Goal: Navigation & Orientation: Find specific page/section

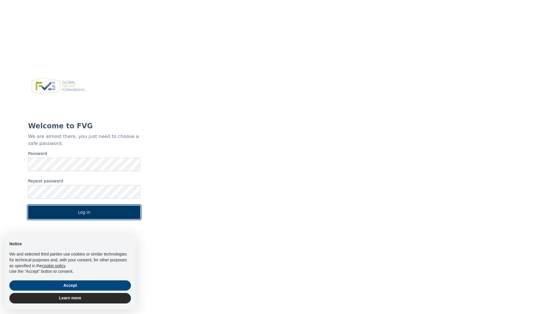
click at [86, 211] on button "Log in" at bounding box center [84, 211] width 112 height 13
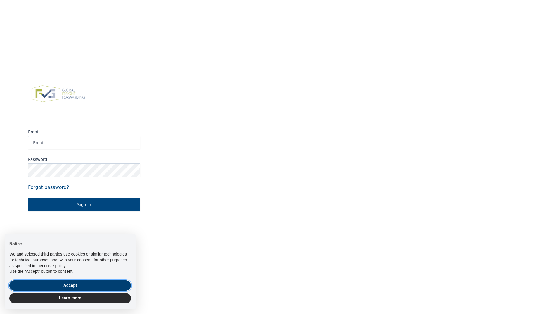
click at [71, 284] on button "Accept" at bounding box center [70, 285] width 122 height 11
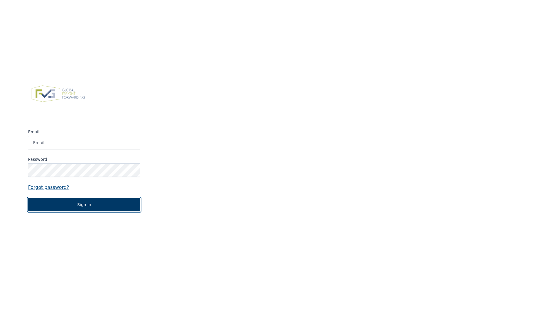
click at [89, 207] on button "Sign in" at bounding box center [84, 204] width 112 height 13
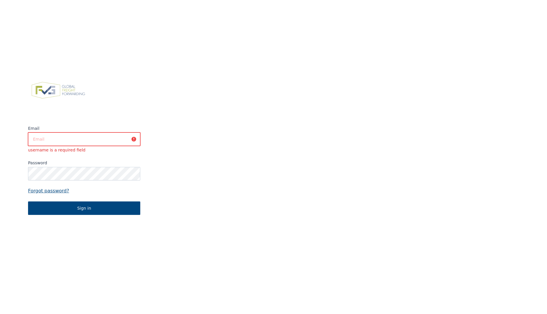
click at [56, 140] on input "Email" at bounding box center [84, 138] width 112 height 13
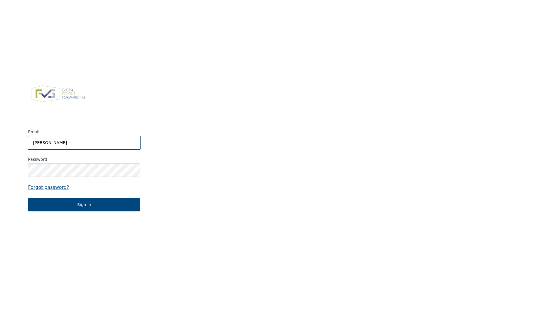
type input "[PERSON_NAME][EMAIL_ADDRESS][DOMAIN_NAME]"
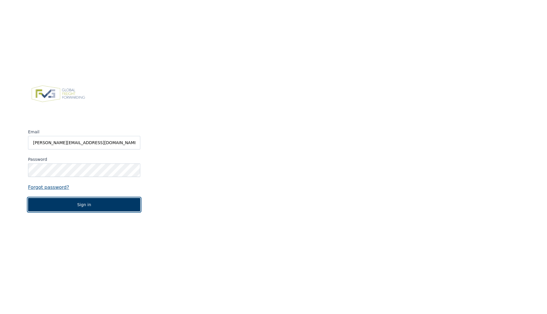
click at [76, 201] on button "Sign in" at bounding box center [84, 204] width 112 height 13
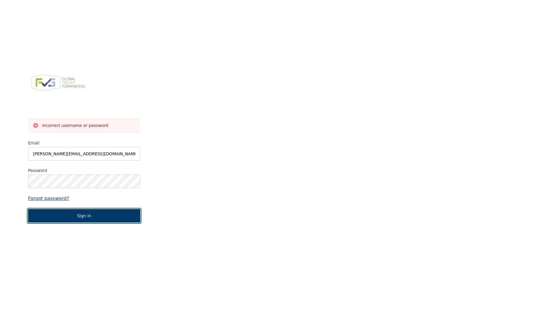
click at [33, 215] on button "Sign in" at bounding box center [84, 215] width 112 height 13
click at [84, 215] on button "Sign in" at bounding box center [84, 215] width 112 height 13
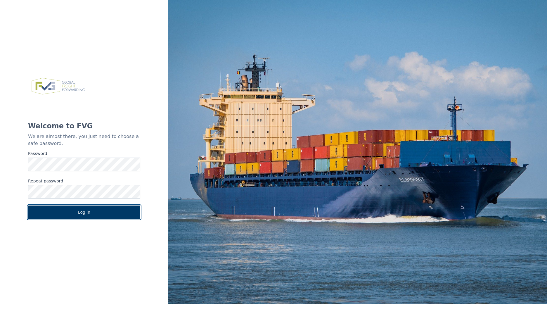
click at [30, 213] on button "Log in" at bounding box center [84, 211] width 112 height 13
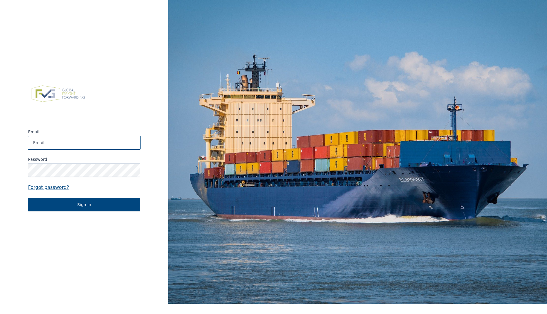
click at [40, 143] on input "Email" at bounding box center [84, 142] width 112 height 13
type input "[PERSON_NAME][EMAIL_ADDRESS][DOMAIN_NAME]"
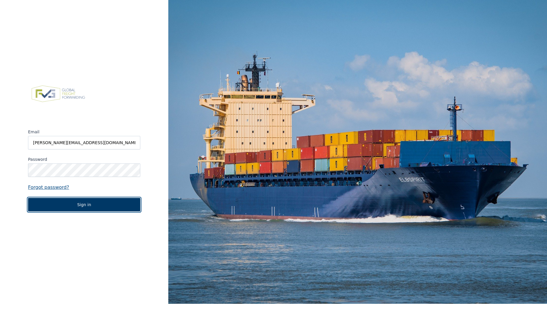
click at [72, 202] on button "Sign in" at bounding box center [84, 204] width 112 height 13
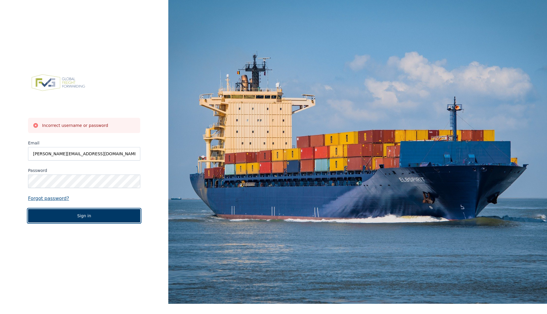
click at [85, 213] on button "Sign in" at bounding box center [84, 215] width 112 height 13
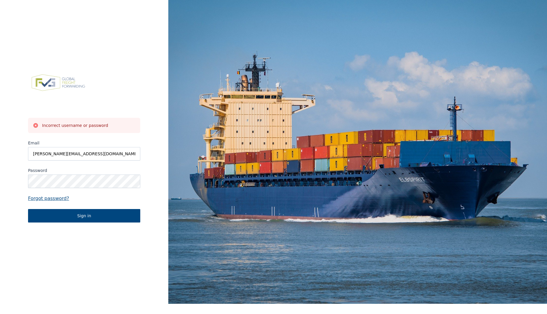
click at [42, 31] on div "Incorrect username or password Email [PERSON_NAME][EMAIL_ADDRESS][DOMAIN_NAME] …" at bounding box center [84, 147] width 168 height 314
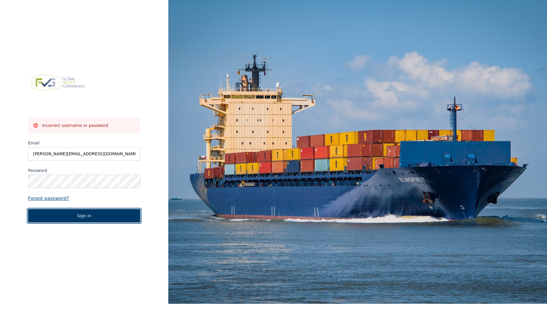
click at [94, 216] on button "Sign in" at bounding box center [84, 215] width 112 height 13
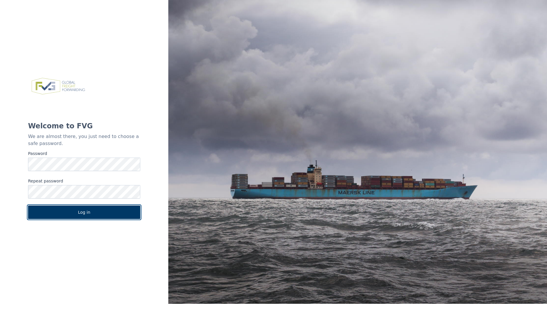
click at [34, 213] on button "Log in" at bounding box center [84, 211] width 112 height 13
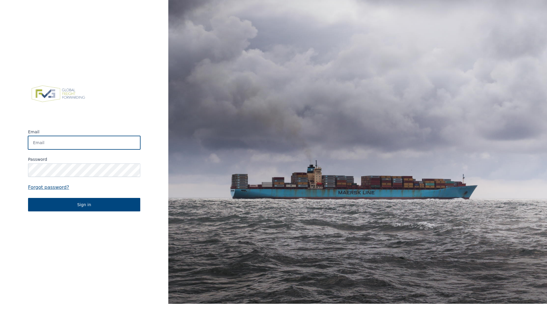
type input "[PERSON_NAME][EMAIL_ADDRESS][DOMAIN_NAME]"
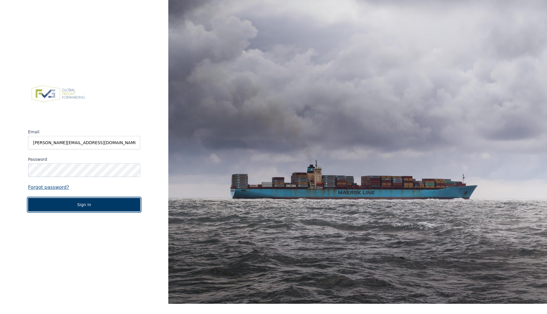
click at [89, 203] on button "Sign in" at bounding box center [84, 204] width 112 height 13
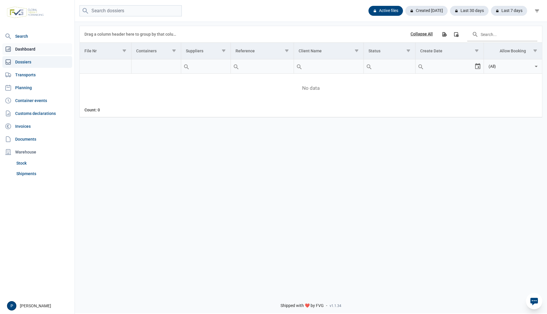
click at [24, 48] on link "Dashboard" at bounding box center [37, 49] width 70 height 12
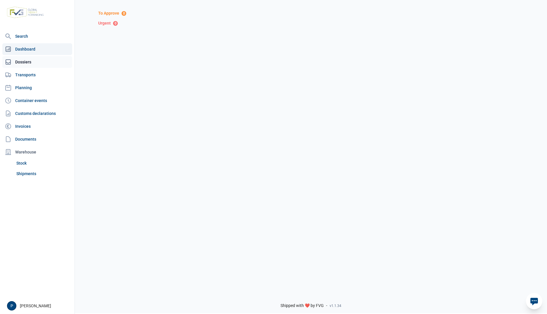
click at [25, 60] on link "Dossiers" at bounding box center [37, 62] width 70 height 12
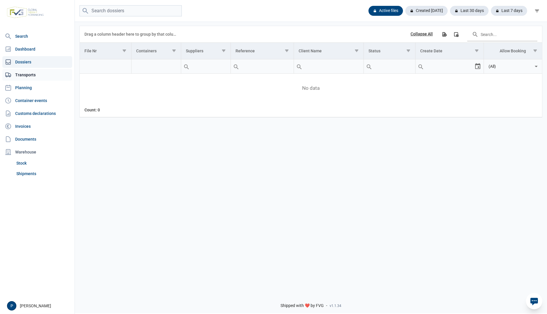
click at [25, 73] on link "Transports" at bounding box center [37, 75] width 70 height 12
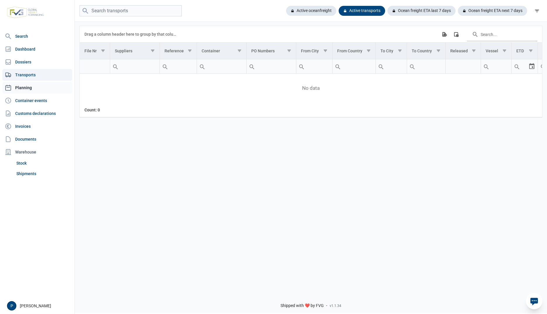
click at [26, 85] on link "Planning" at bounding box center [37, 88] width 70 height 12
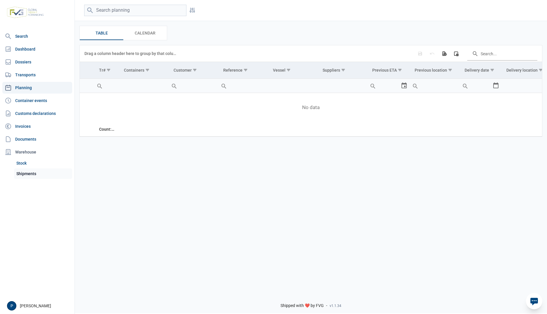
click at [27, 174] on link "Shipments" at bounding box center [43, 173] width 58 height 11
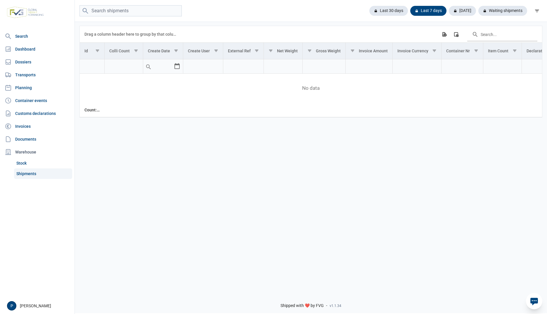
click at [27, 172] on link "Shipments" at bounding box center [43, 173] width 58 height 11
click at [29, 101] on link "Container events" at bounding box center [37, 101] width 70 height 12
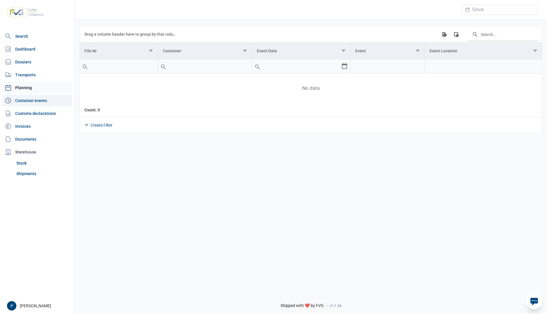
click at [25, 86] on link "Planning" at bounding box center [37, 88] width 70 height 12
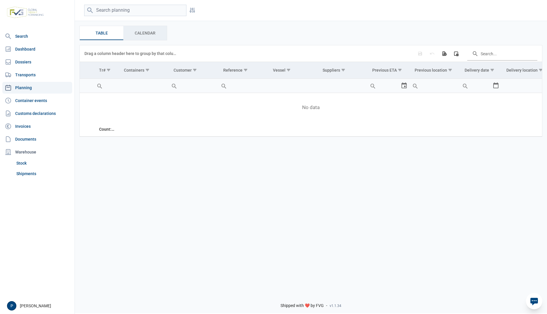
click at [153, 33] on span "Calendar Calendar" at bounding box center [145, 33] width 21 height 7
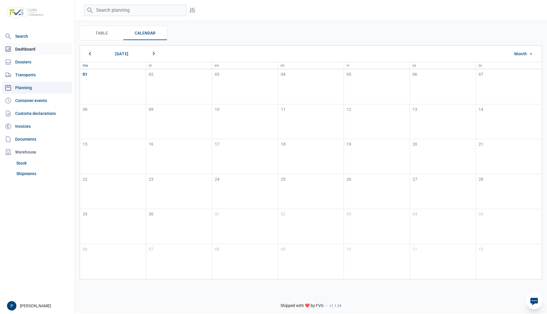
click at [25, 49] on link "Dashboard" at bounding box center [37, 49] width 70 height 12
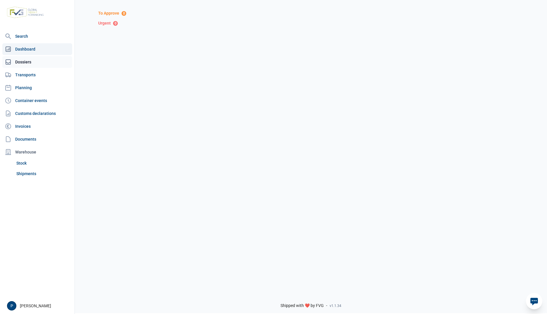
click at [22, 59] on link "Dossiers" at bounding box center [37, 62] width 70 height 12
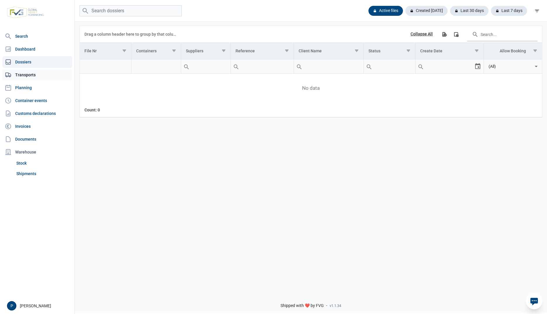
click at [24, 73] on link "Transports" at bounding box center [37, 75] width 70 height 12
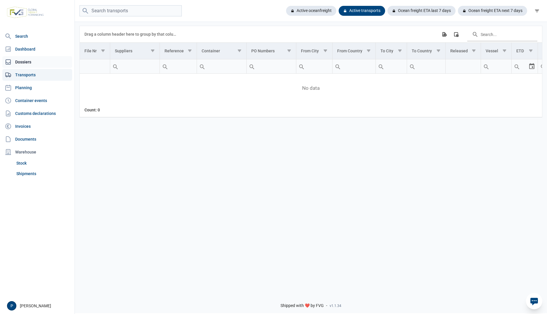
click at [27, 61] on link "Dossiers" at bounding box center [37, 62] width 70 height 12
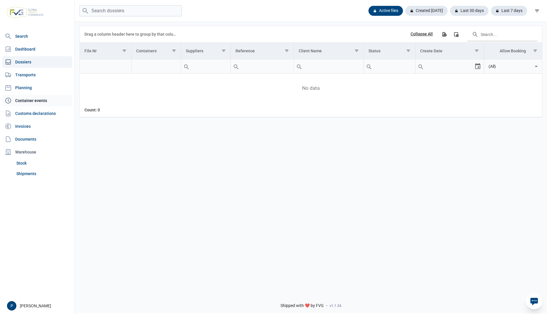
click at [28, 101] on link "Container events" at bounding box center [37, 101] width 70 height 12
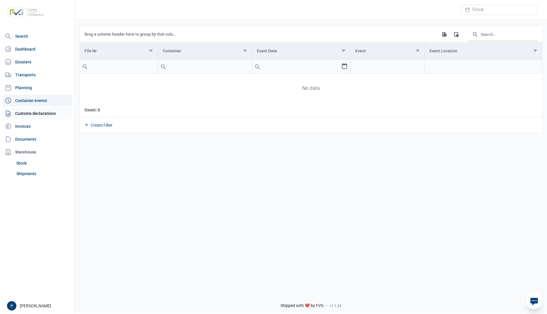
click at [25, 111] on link "Customs declarations" at bounding box center [37, 114] width 70 height 12
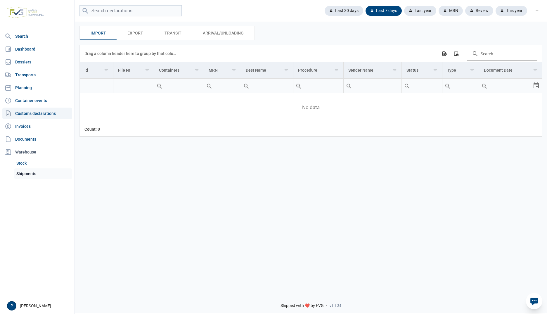
click at [21, 171] on link "Shipments" at bounding box center [43, 173] width 58 height 11
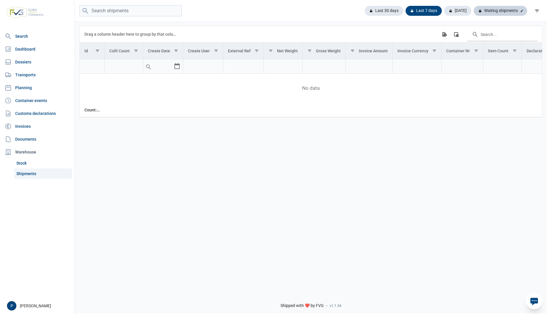
click at [503, 12] on div "Waiting shipments" at bounding box center [500, 11] width 53 height 10
